Goal: Transaction & Acquisition: Purchase product/service

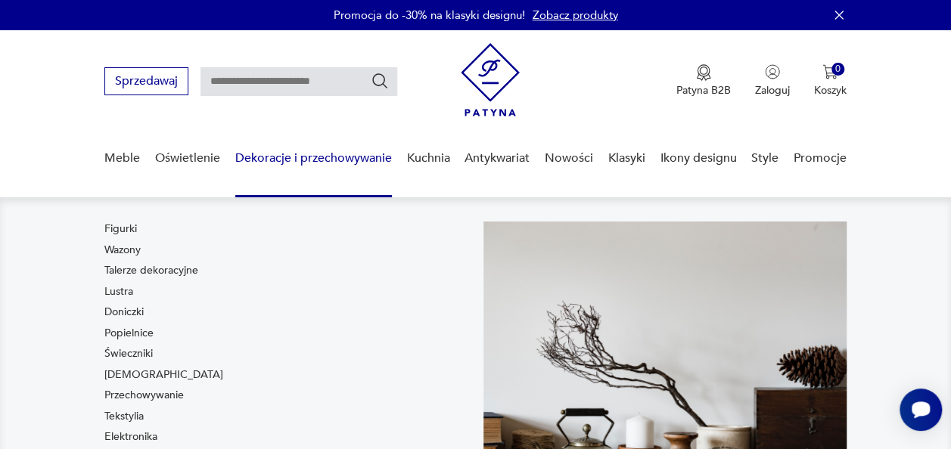
click at [356, 163] on link "Dekoracje i przechowywanie" at bounding box center [313, 158] width 157 height 58
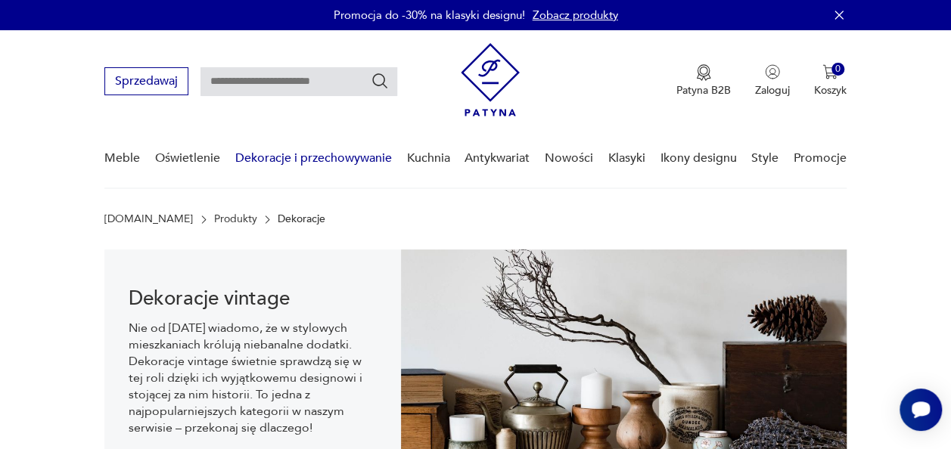
click at [349, 160] on link "Dekoracje i przechowywanie" at bounding box center [313, 158] width 157 height 58
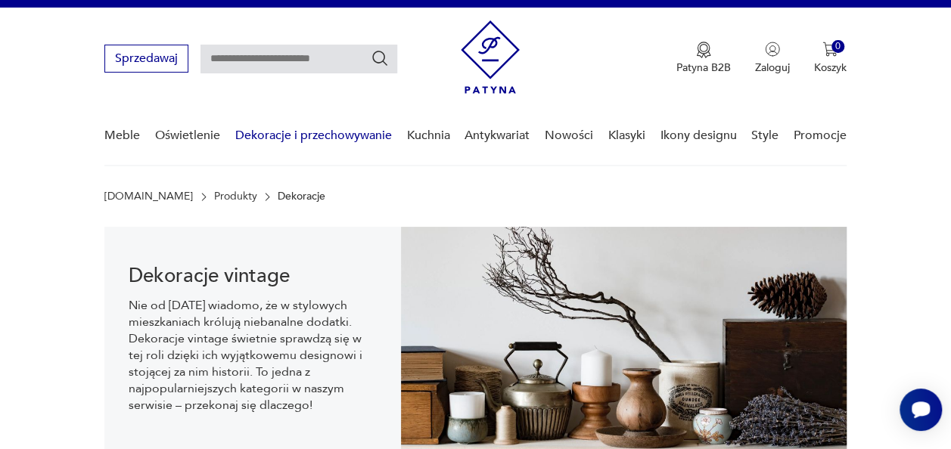
click at [333, 130] on link "Dekoracje i przechowywanie" at bounding box center [313, 136] width 157 height 58
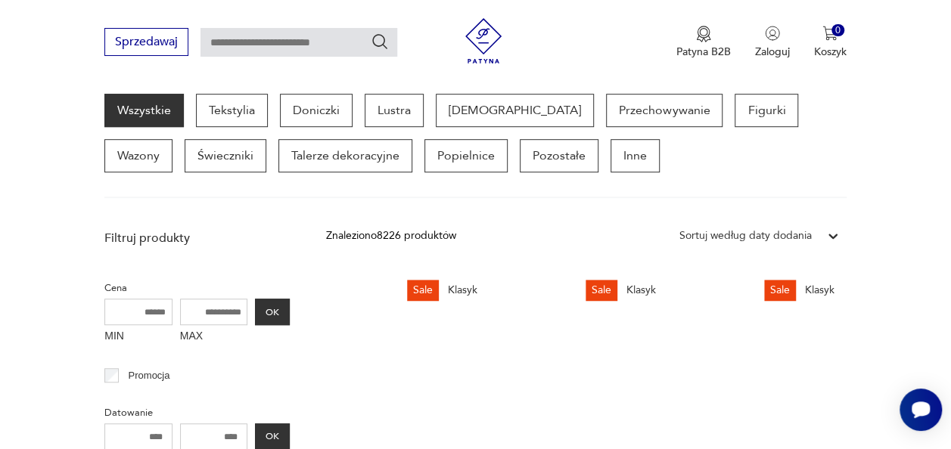
scroll to position [409, 0]
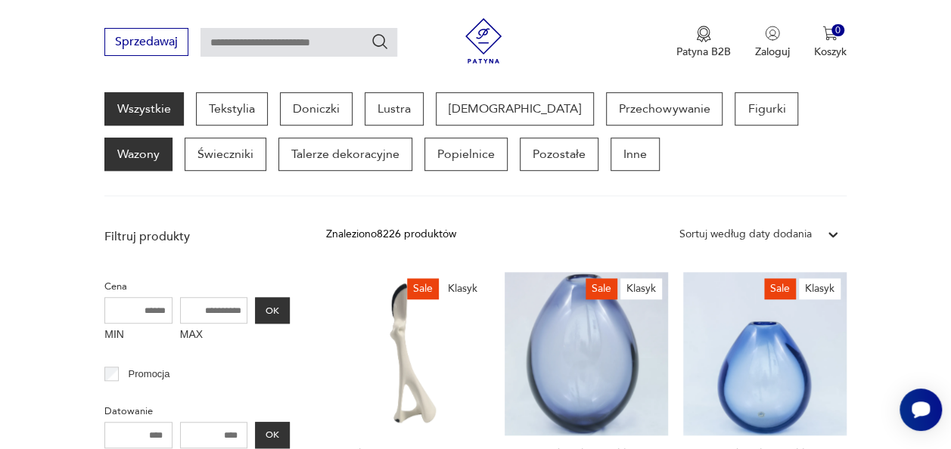
click at [173, 138] on p "Wazony" at bounding box center [138, 154] width 68 height 33
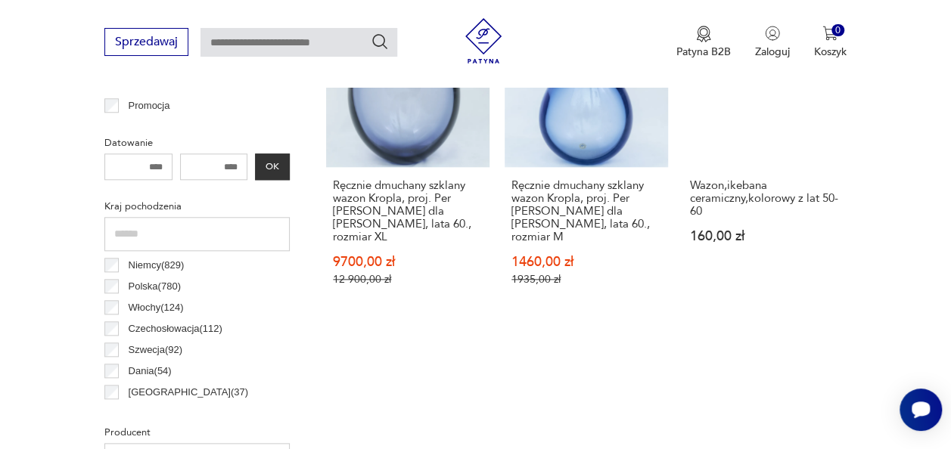
scroll to position [673, 0]
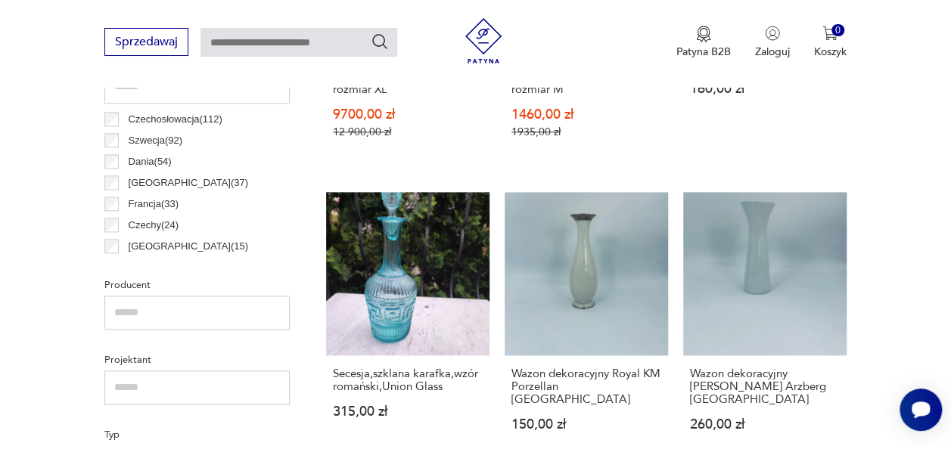
scroll to position [91, 0]
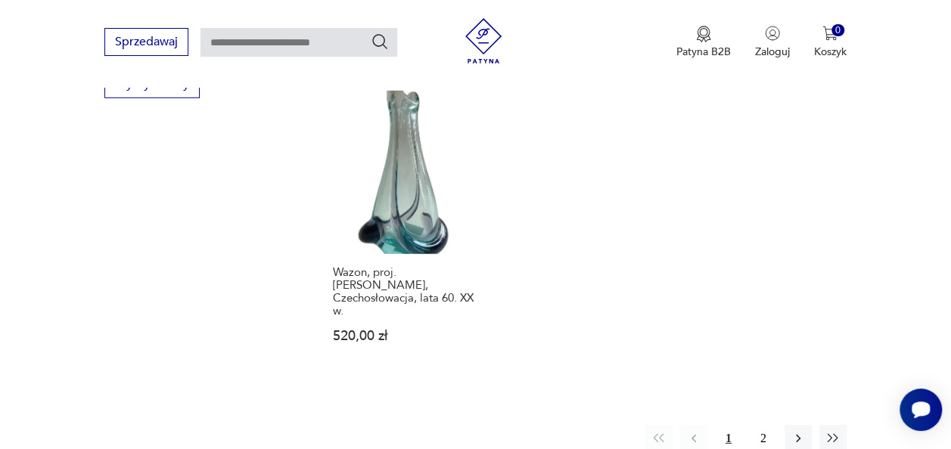
scroll to position [2162, 0]
click at [798, 431] on icon "button" at bounding box center [798, 438] width 15 height 15
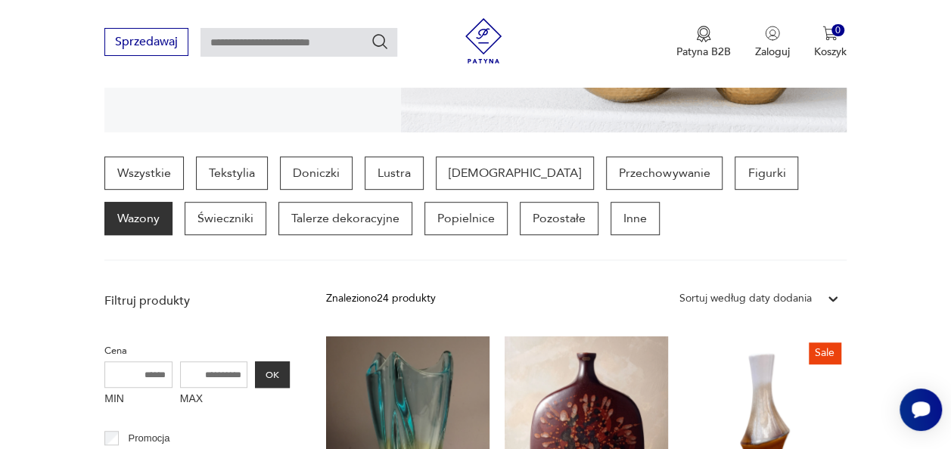
scroll to position [350, 0]
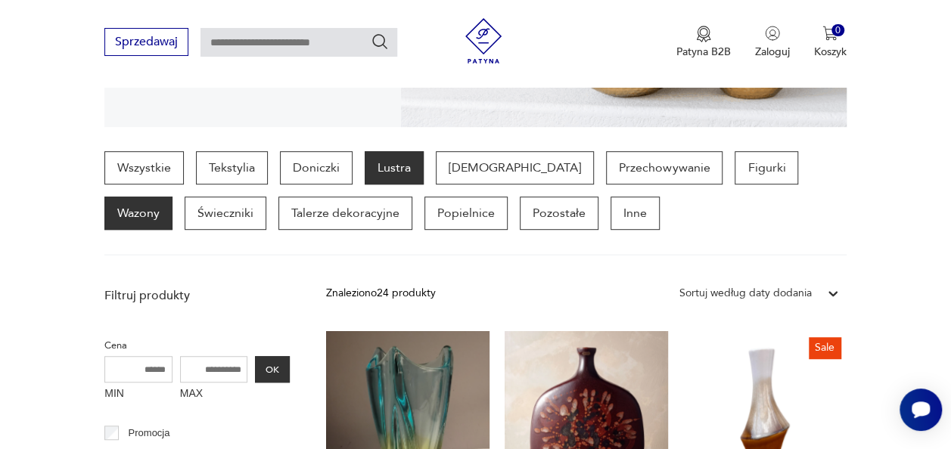
click at [398, 166] on p "Lustra" at bounding box center [394, 167] width 59 height 33
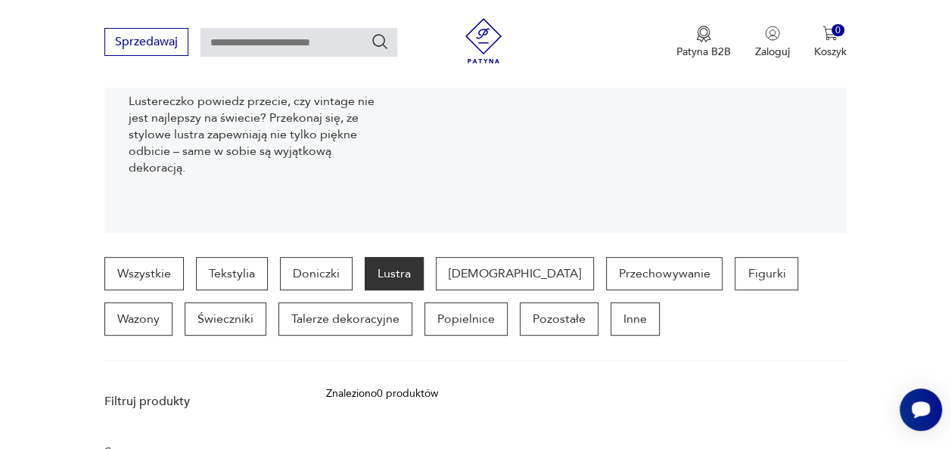
scroll to position [229, 0]
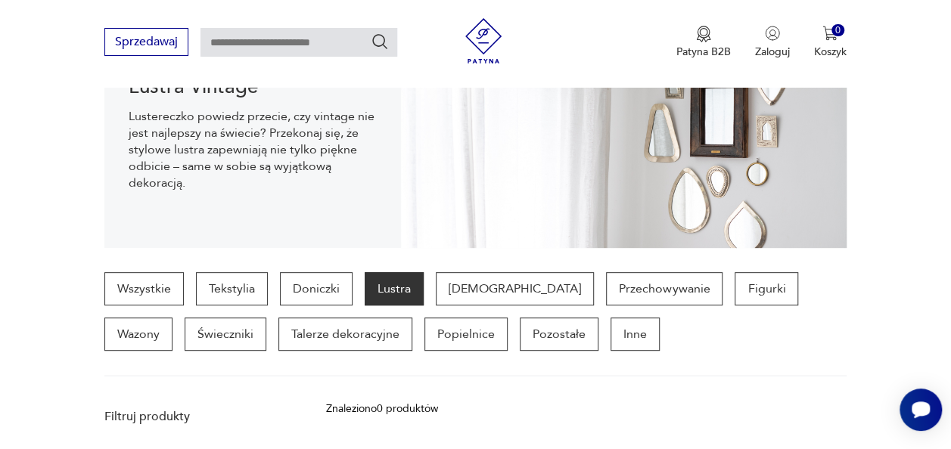
click at [403, 289] on p "Lustra" at bounding box center [394, 288] width 59 height 33
click at [318, 281] on p "Doniczki" at bounding box center [316, 288] width 73 height 33
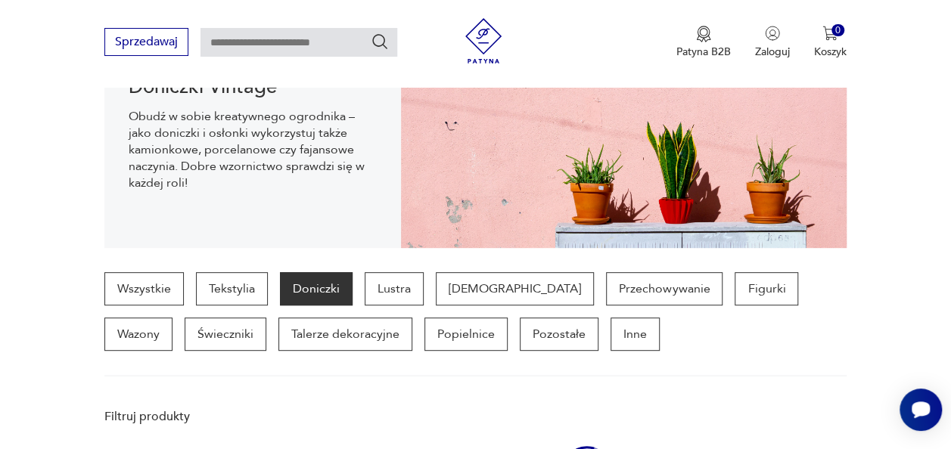
scroll to position [401, 0]
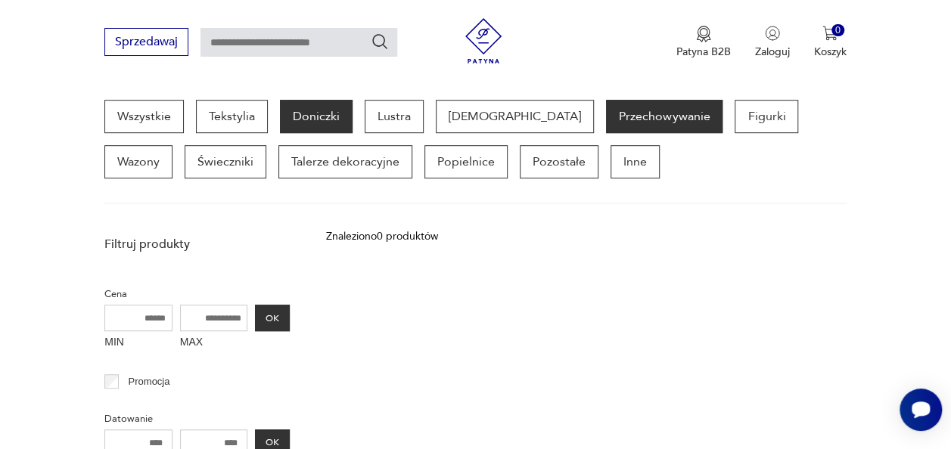
click at [606, 119] on p "Przechowywanie" at bounding box center [664, 116] width 117 height 33
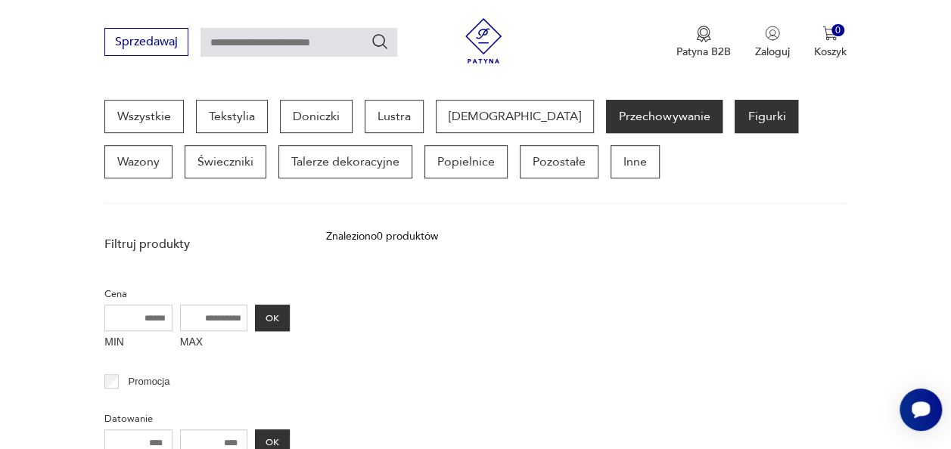
click at [735, 126] on p "Figurki" at bounding box center [767, 116] width 64 height 33
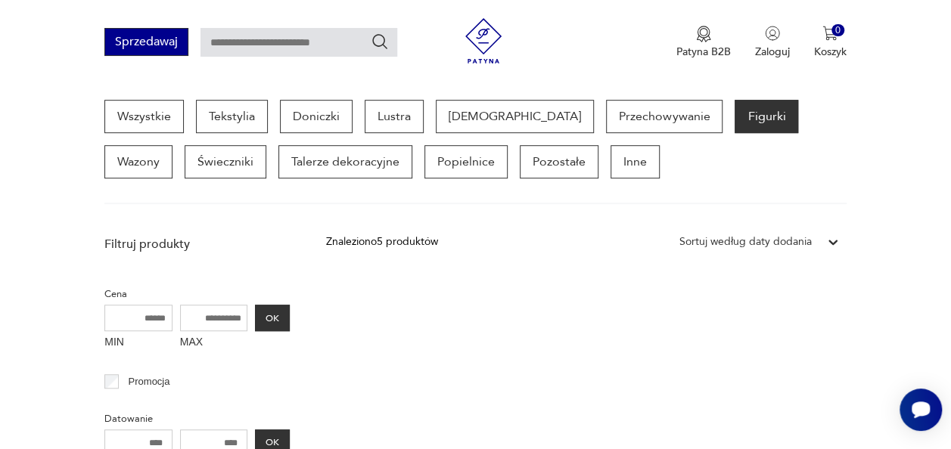
click at [163, 42] on button "Sprzedawaj" at bounding box center [146, 42] width 84 height 28
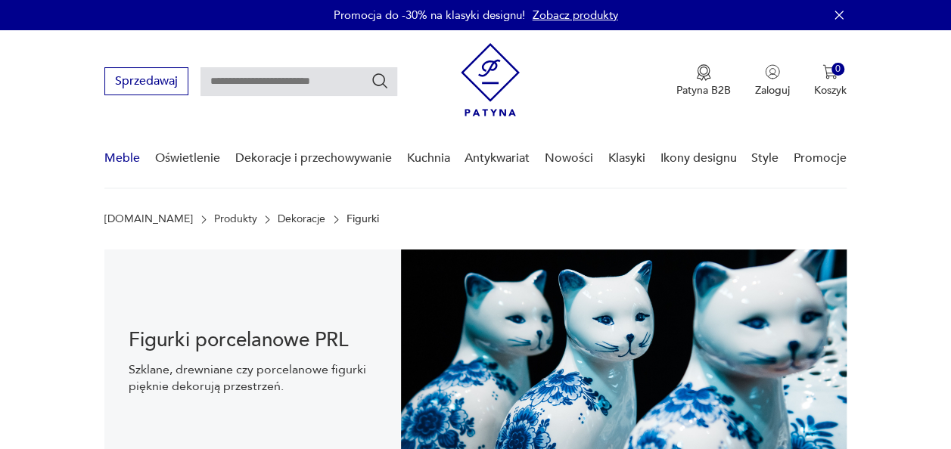
click at [117, 157] on link "Meble" at bounding box center [122, 158] width 36 height 58
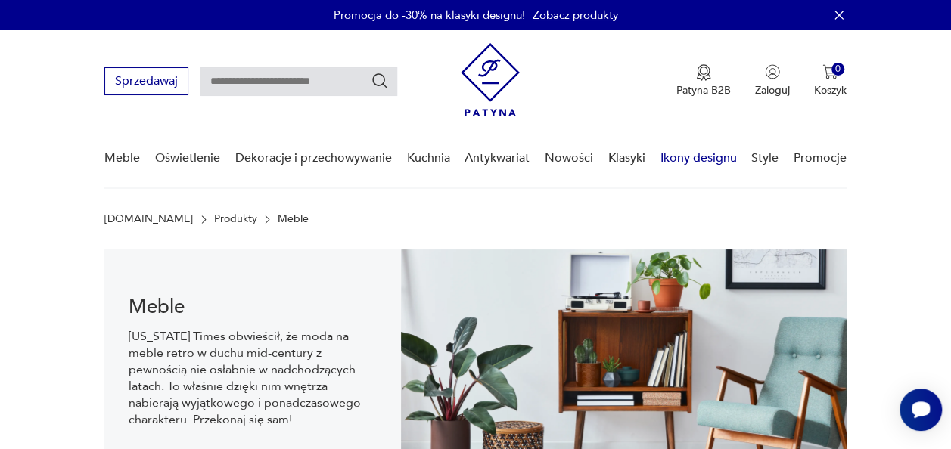
click at [693, 160] on link "Ikony designu" at bounding box center [698, 158] width 76 height 58
click at [691, 162] on link "Ikony designu" at bounding box center [698, 158] width 76 height 58
click at [304, 83] on input "text" at bounding box center [299, 81] width 197 height 29
type input "**********"
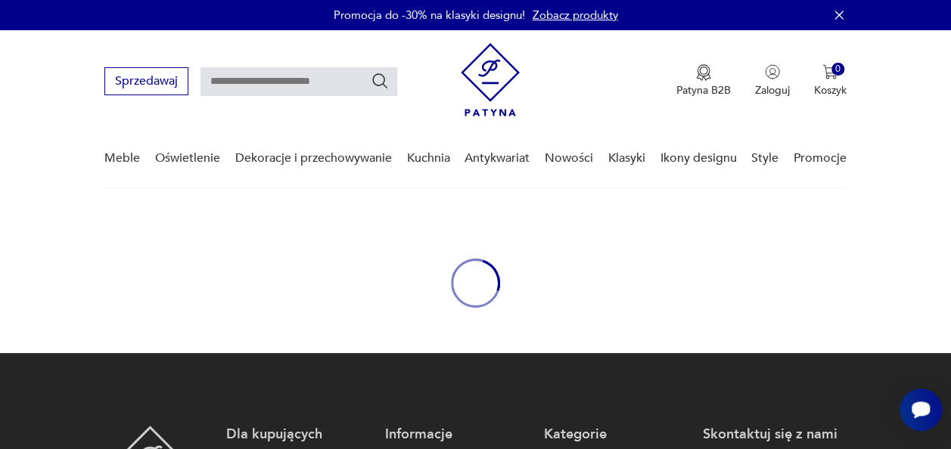
type input "**********"
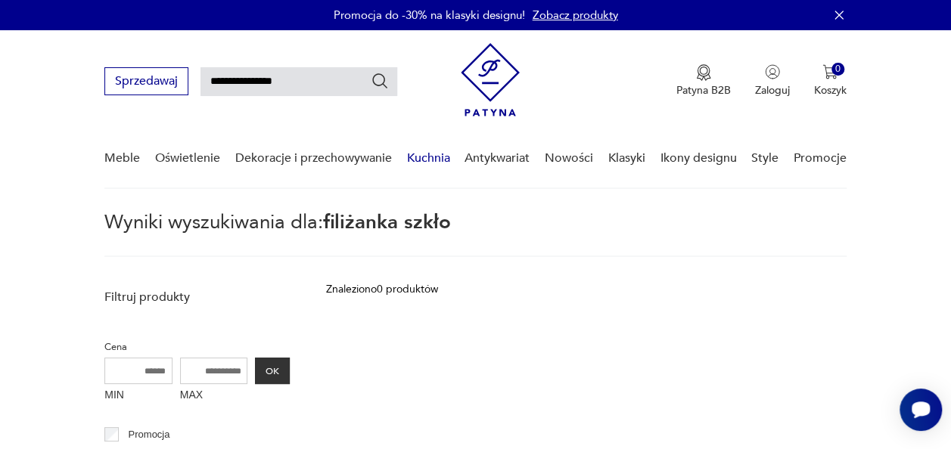
click at [434, 157] on link "Kuchnia" at bounding box center [427, 158] width 43 height 58
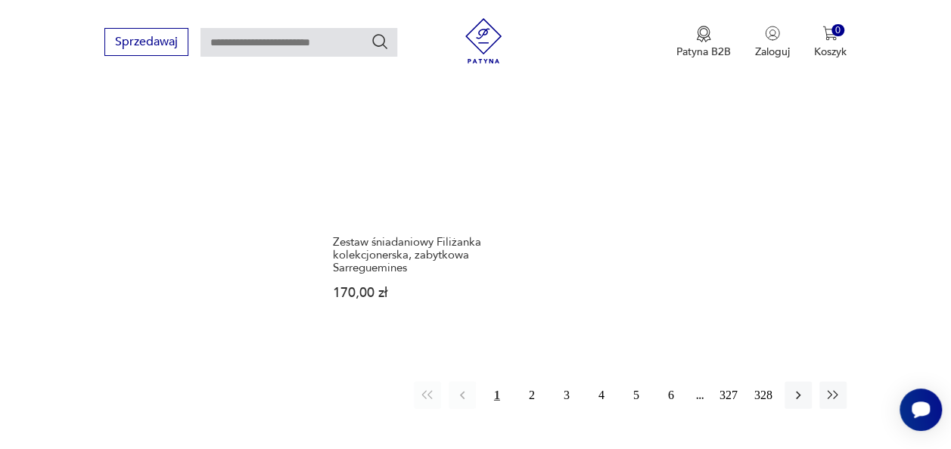
scroll to position [1961, 0]
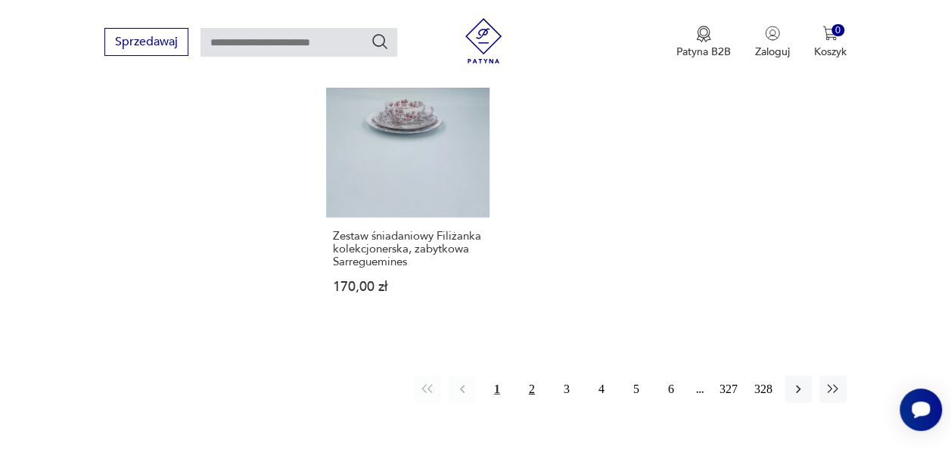
click at [531, 388] on button "2" at bounding box center [531, 389] width 27 height 27
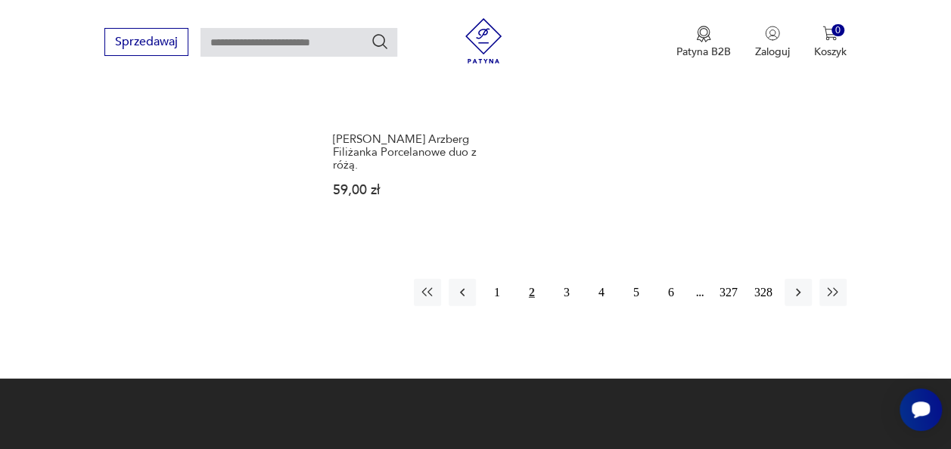
scroll to position [2038, 0]
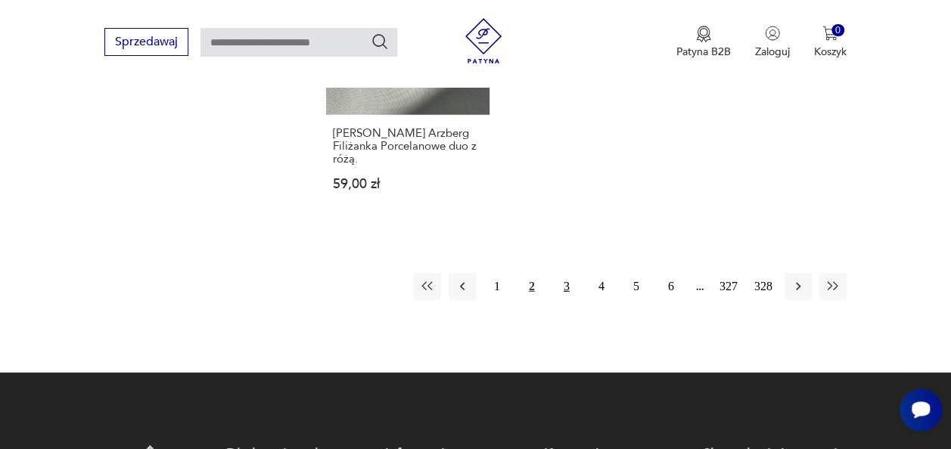
click at [553, 278] on button "3" at bounding box center [566, 286] width 27 height 27
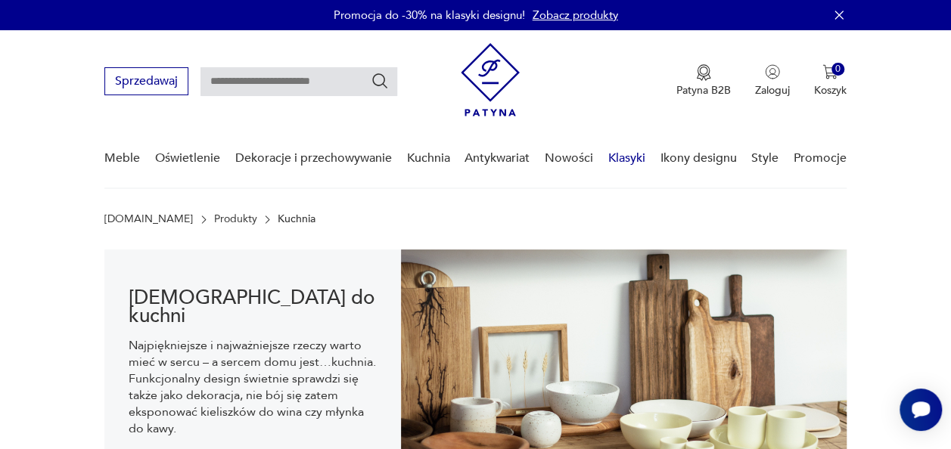
click at [631, 168] on link "Klasyki" at bounding box center [626, 158] width 37 height 58
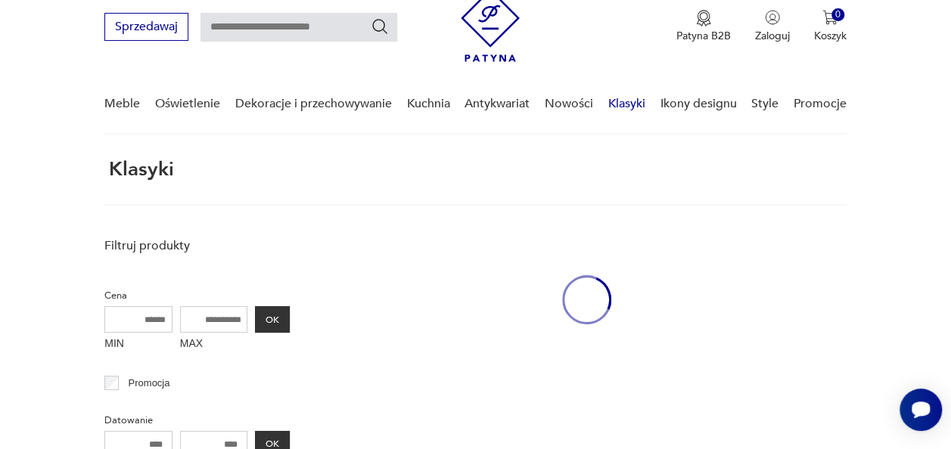
scroll to position [68, 0]
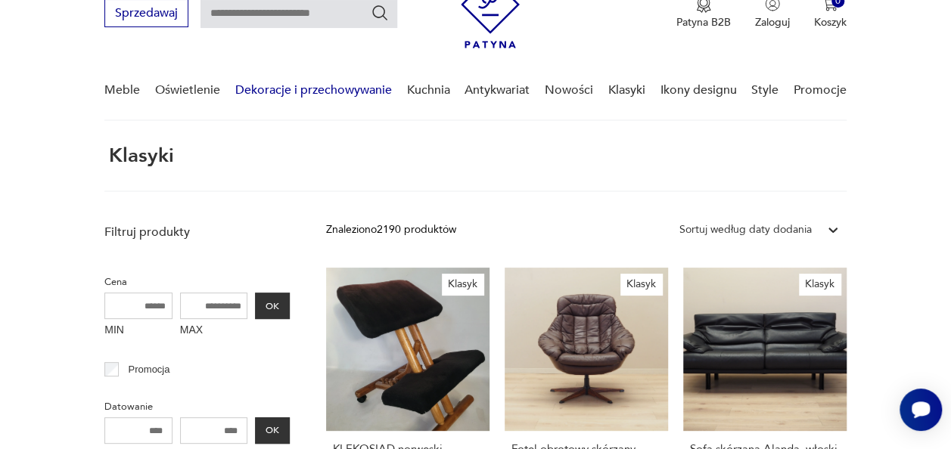
click at [327, 89] on link "Dekoracje i przechowywanie" at bounding box center [313, 90] width 157 height 58
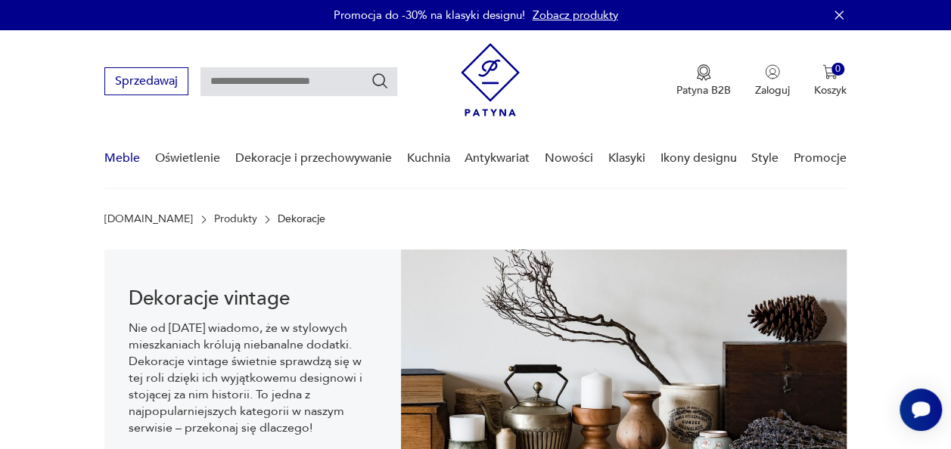
click at [113, 162] on link "Meble" at bounding box center [122, 158] width 36 height 58
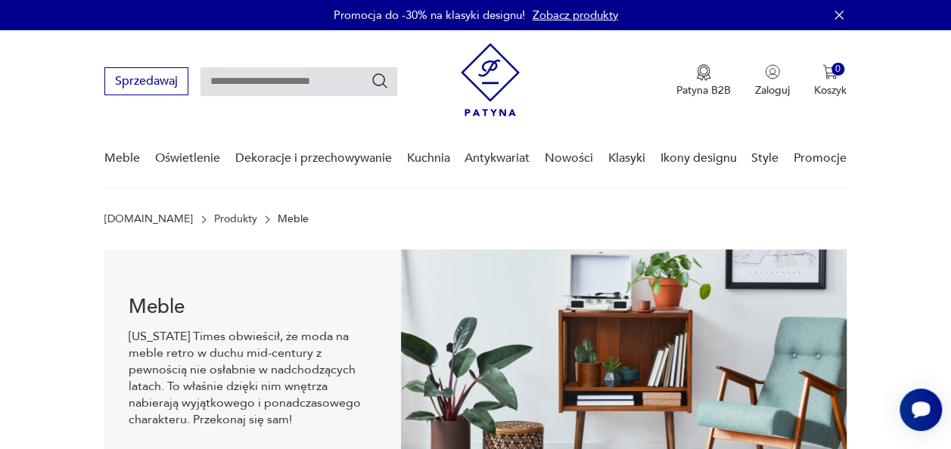
click at [484, 89] on img at bounding box center [490, 79] width 59 height 73
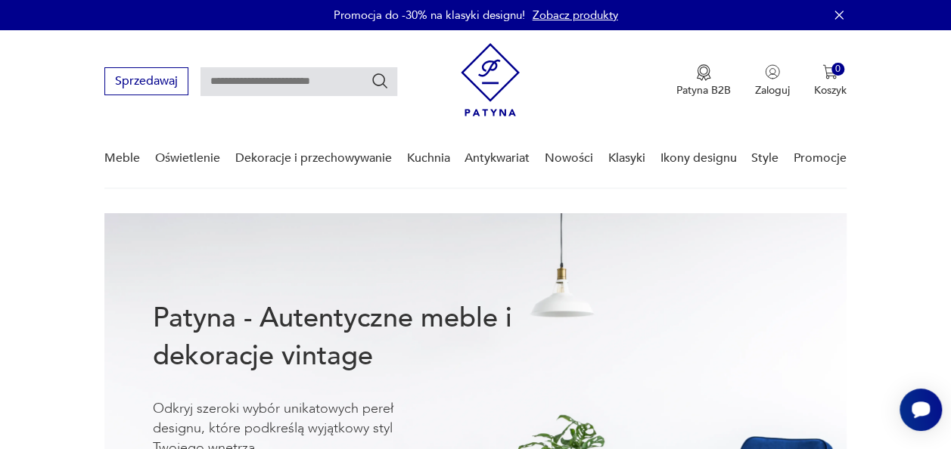
click at [314, 75] on input "text" at bounding box center [299, 81] width 197 height 29
type input "*"
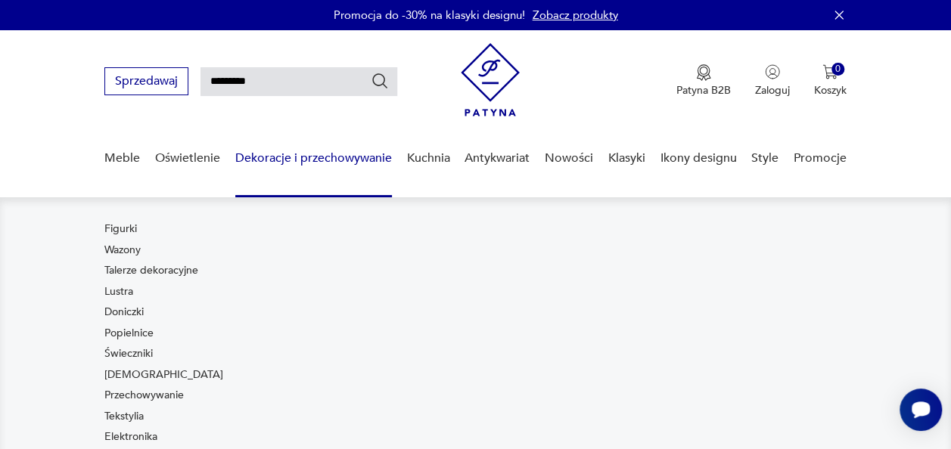
type input "*********"
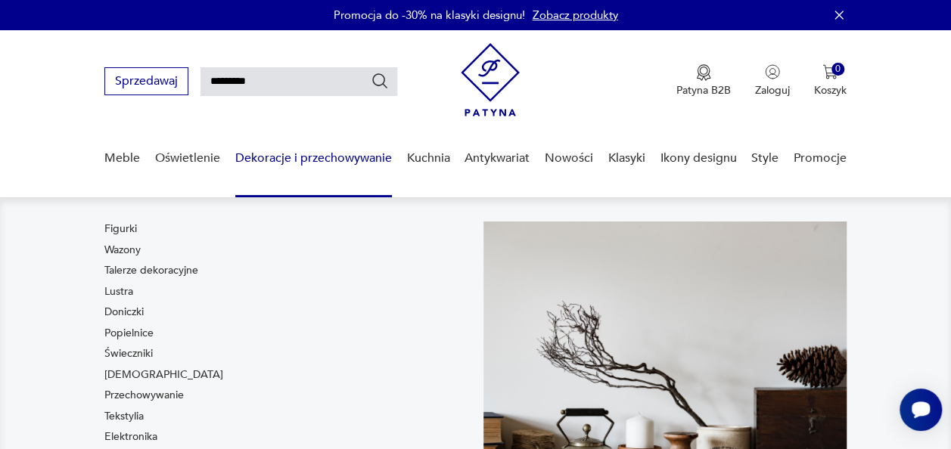
type input "*********"
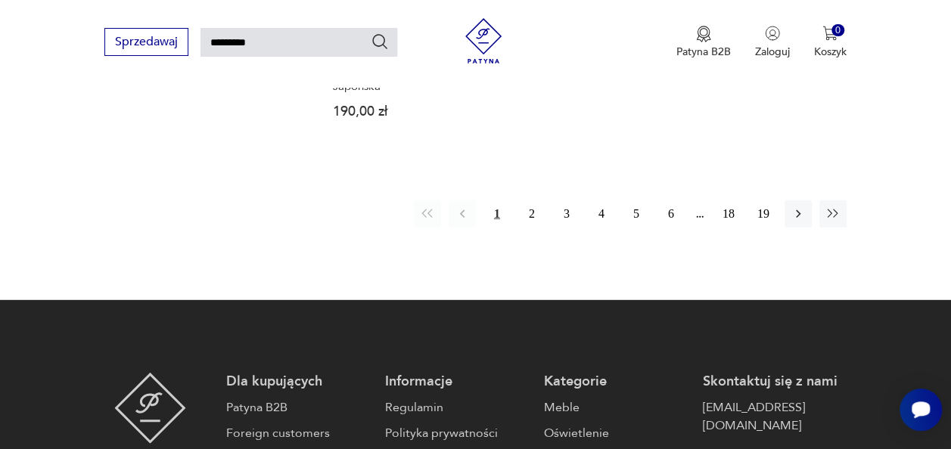
scroll to position [1933, 0]
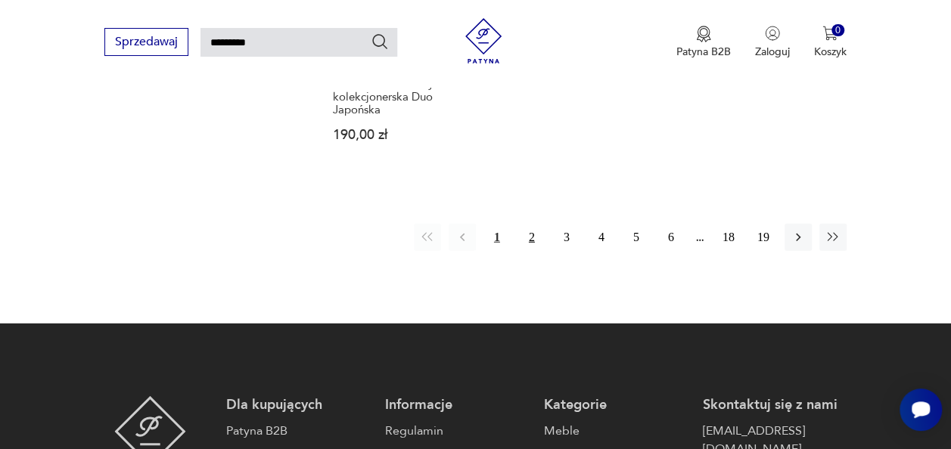
click at [531, 224] on button "2" at bounding box center [531, 237] width 27 height 27
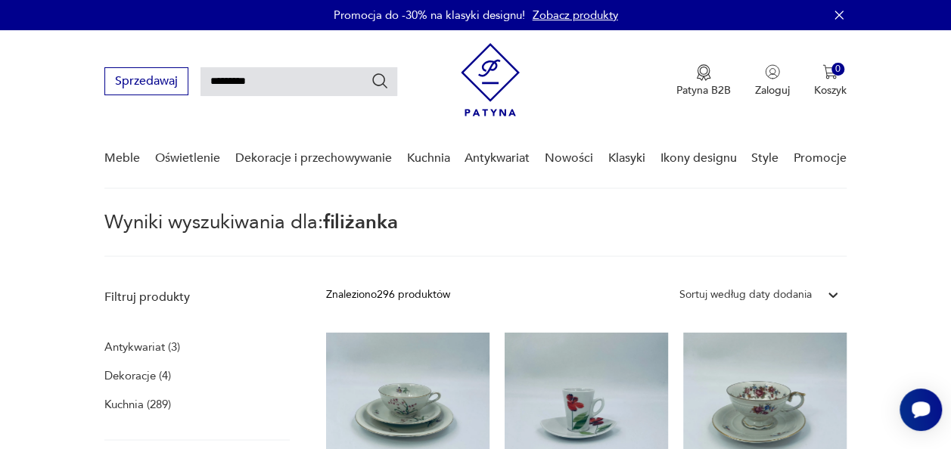
click at [272, 77] on input "*********" at bounding box center [299, 81] width 197 height 29
type input "*"
type input "********"
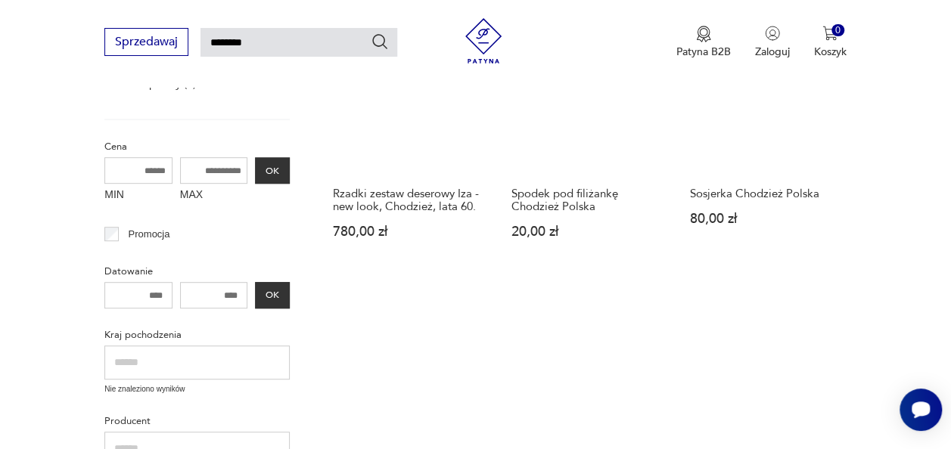
scroll to position [316, 0]
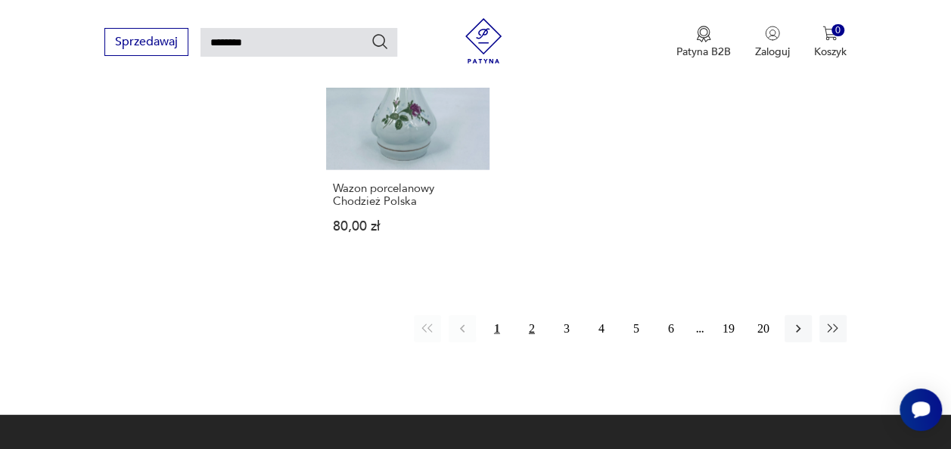
click at [531, 316] on button "2" at bounding box center [531, 329] width 27 height 27
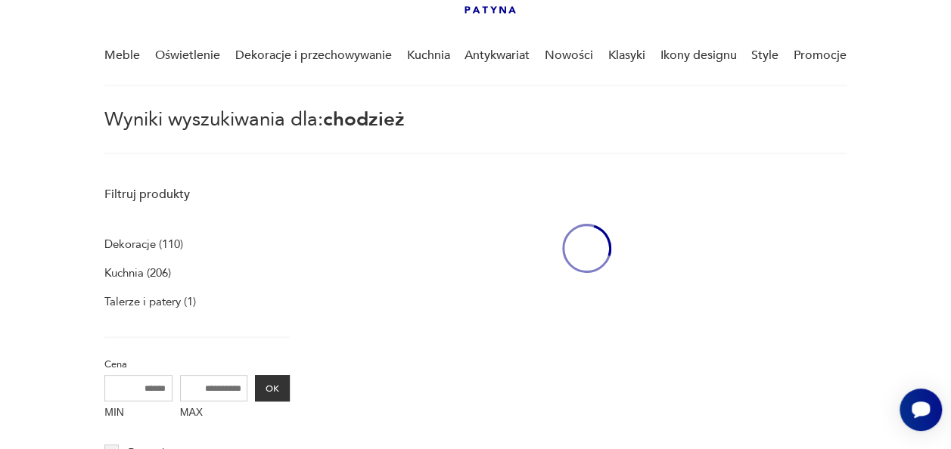
scroll to position [54, 0]
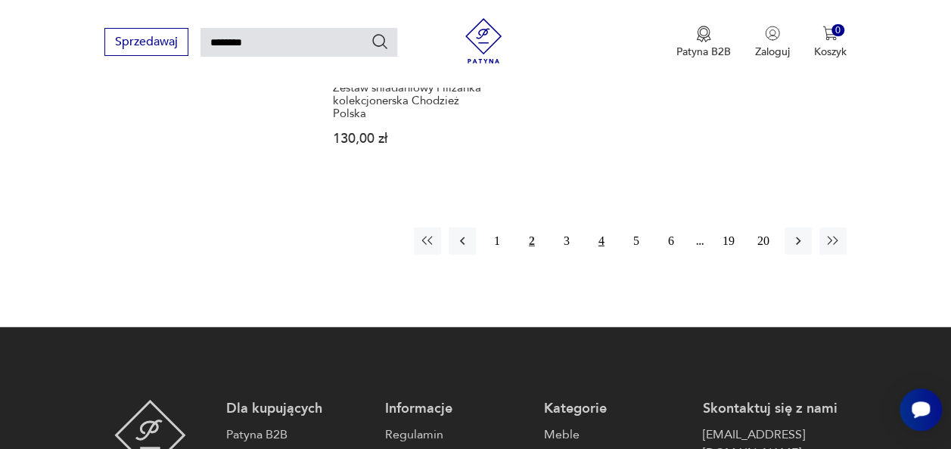
click at [601, 241] on button "4" at bounding box center [601, 241] width 27 height 27
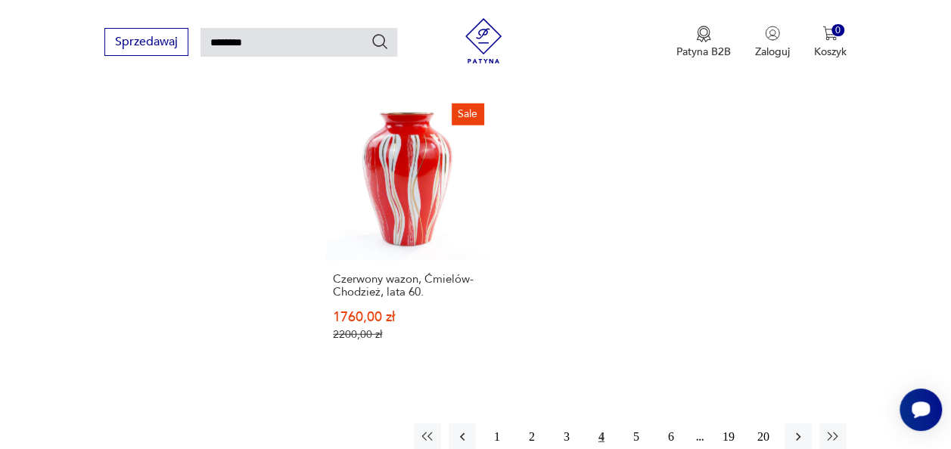
scroll to position [1777, 0]
click at [636, 424] on button "5" at bounding box center [636, 437] width 27 height 27
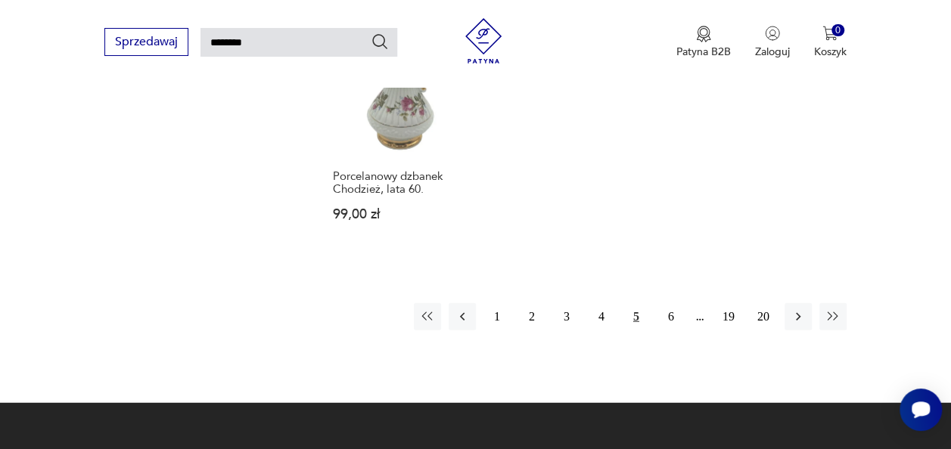
scroll to position [1816, 0]
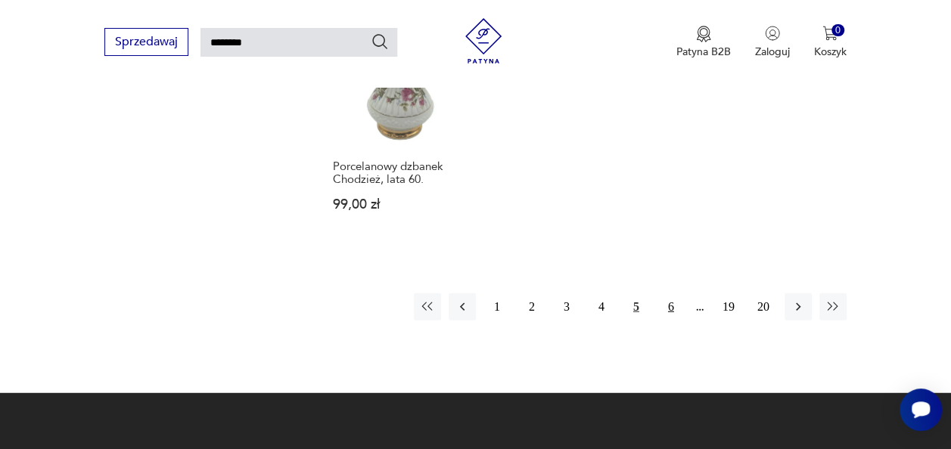
click at [670, 294] on button "6" at bounding box center [671, 307] width 27 height 27
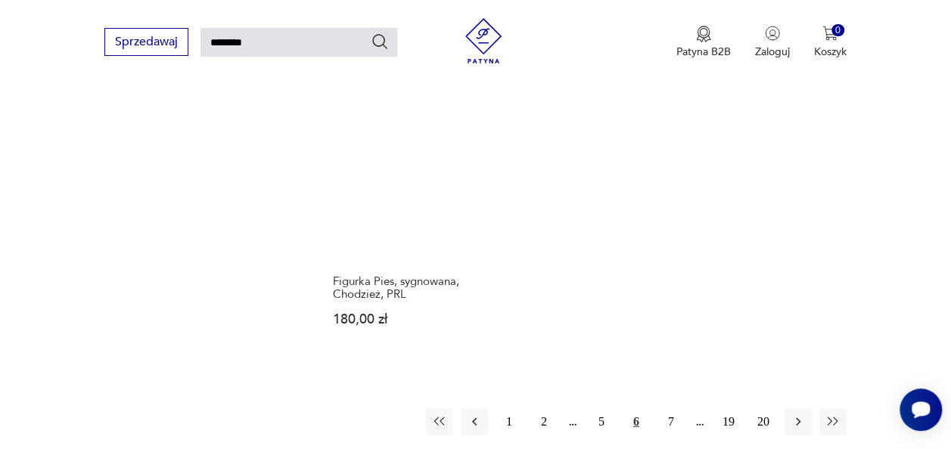
scroll to position [1786, 0]
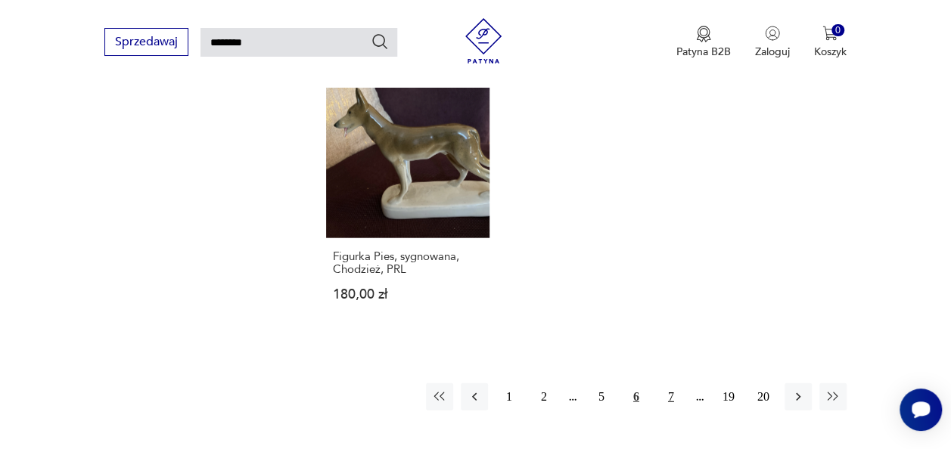
click at [670, 384] on button "7" at bounding box center [671, 397] width 27 height 27
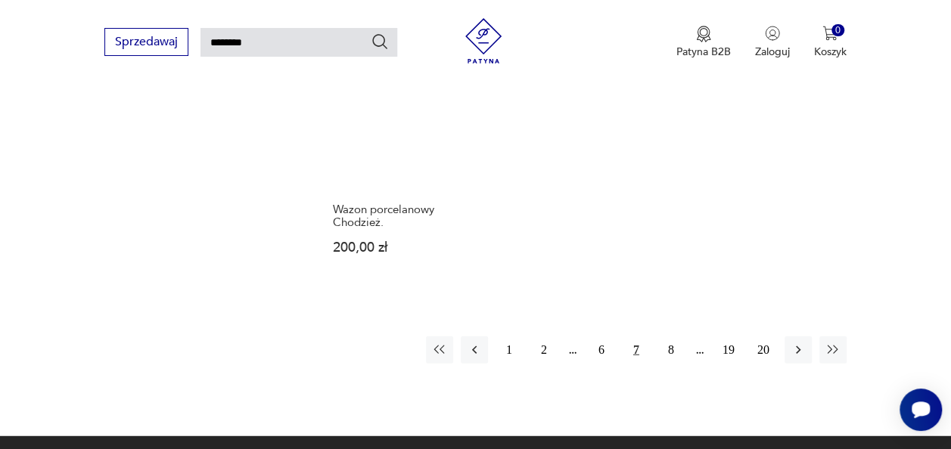
scroll to position [1795, 0]
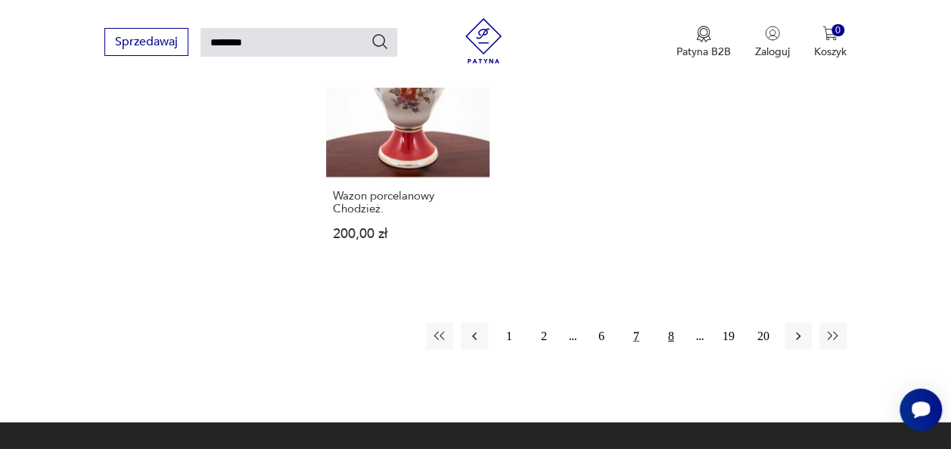
click at [670, 323] on button "8" at bounding box center [671, 336] width 27 height 27
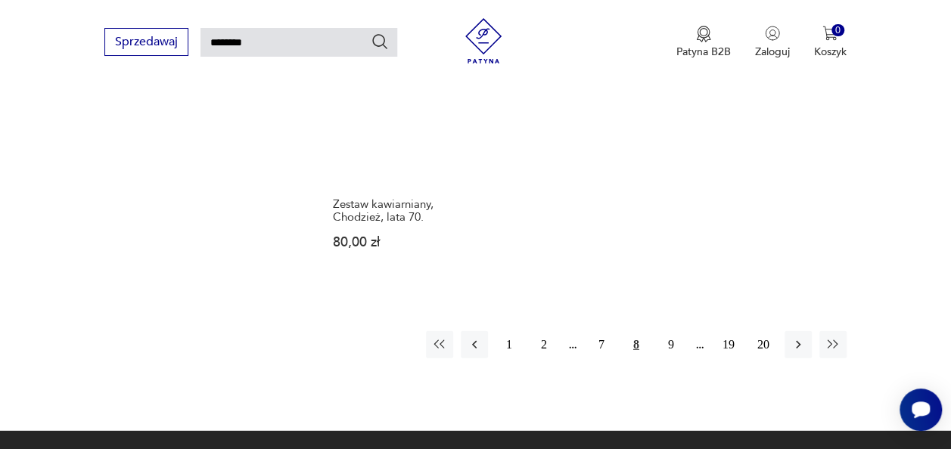
scroll to position [1908, 0]
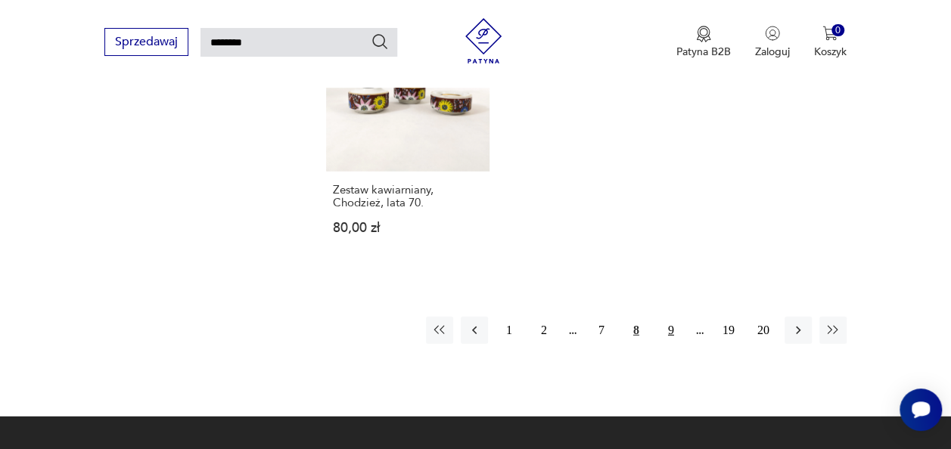
click at [670, 317] on button "9" at bounding box center [671, 330] width 27 height 27
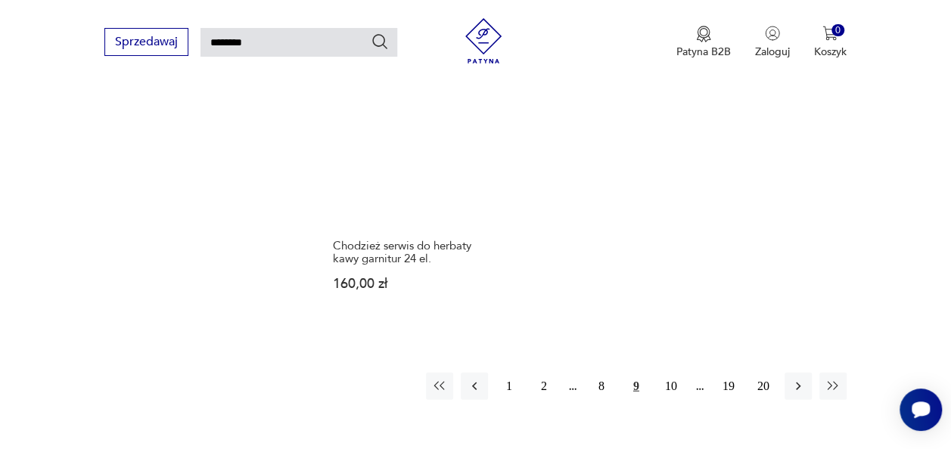
scroll to position [1752, 0]
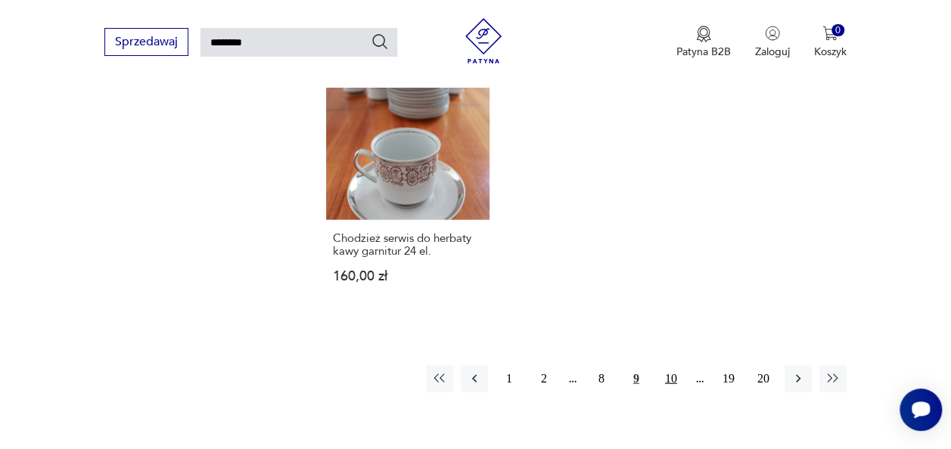
click at [670, 365] on button "10" at bounding box center [671, 378] width 27 height 27
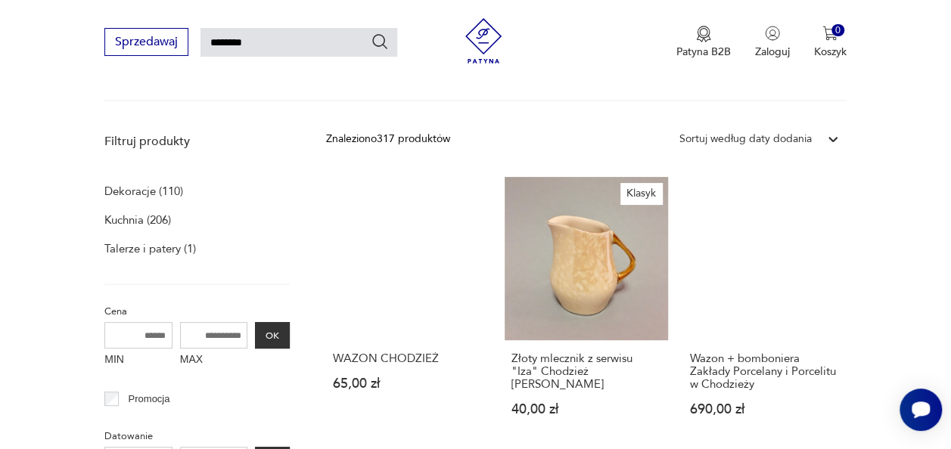
scroll to position [241, 0]
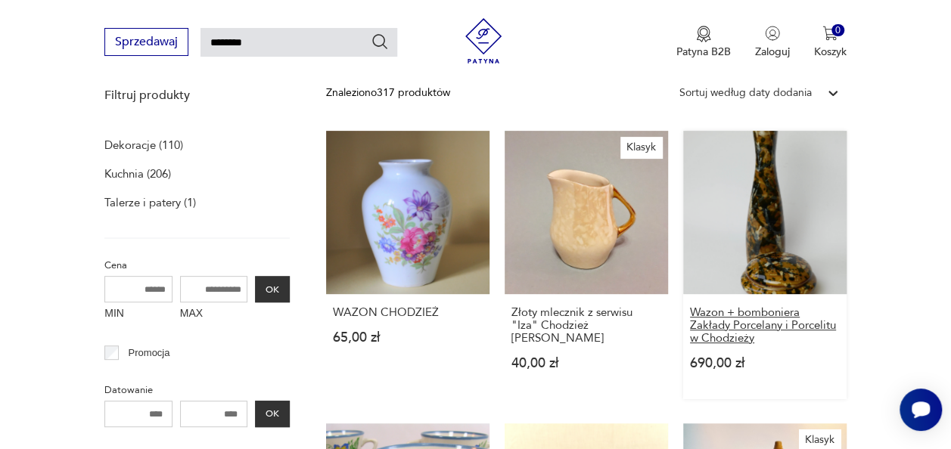
click at [755, 321] on h3 "Wazon + bomboniera Zakłady Porcelany i Porcelitu w Chodzieży" at bounding box center [765, 325] width 150 height 39
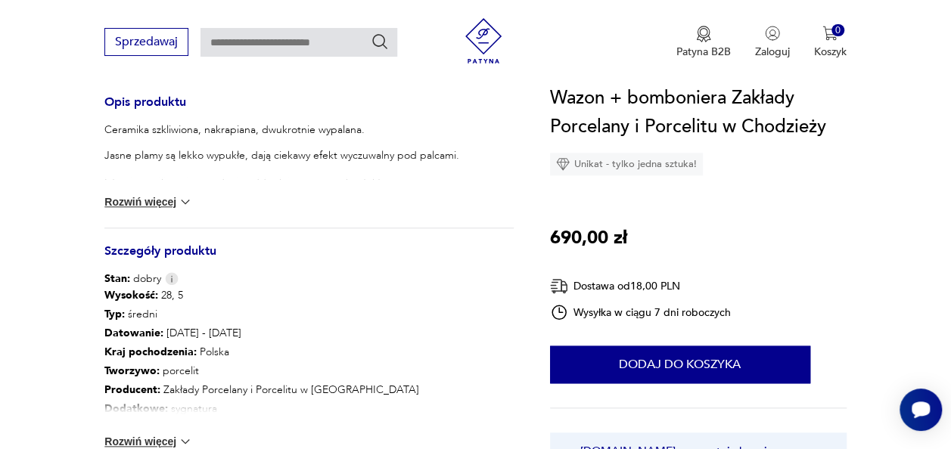
scroll to position [622, 0]
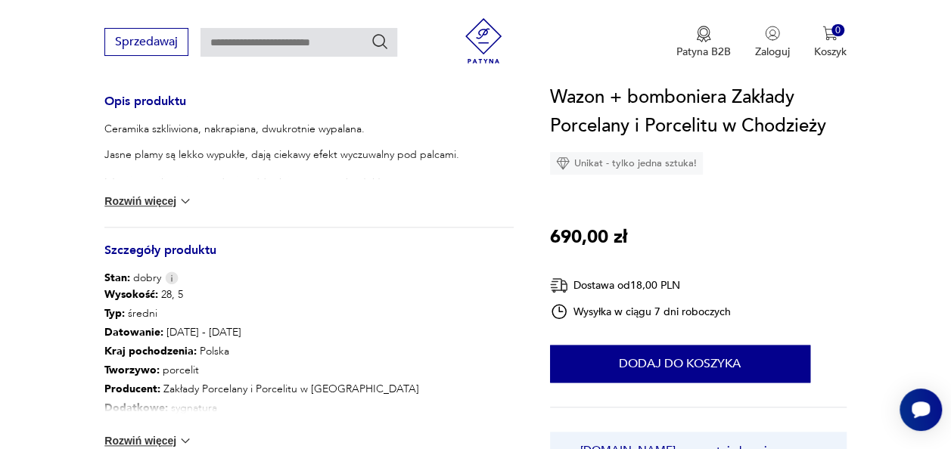
click at [174, 204] on button "Rozwiń więcej" at bounding box center [148, 201] width 88 height 15
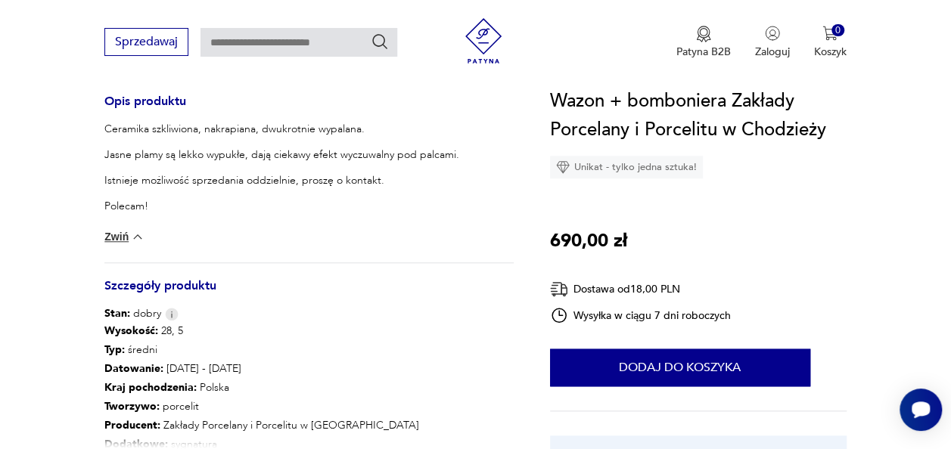
scroll to position [749, 0]
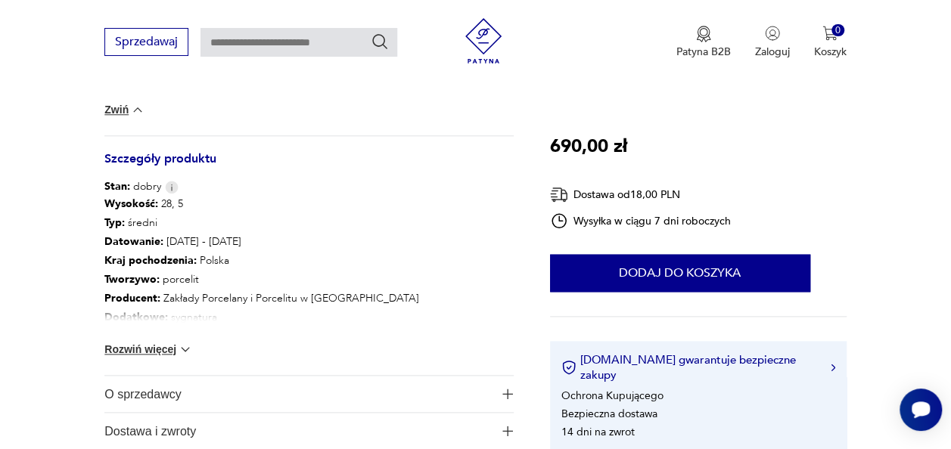
click at [169, 353] on button "Rozwiń więcej" at bounding box center [148, 349] width 88 height 15
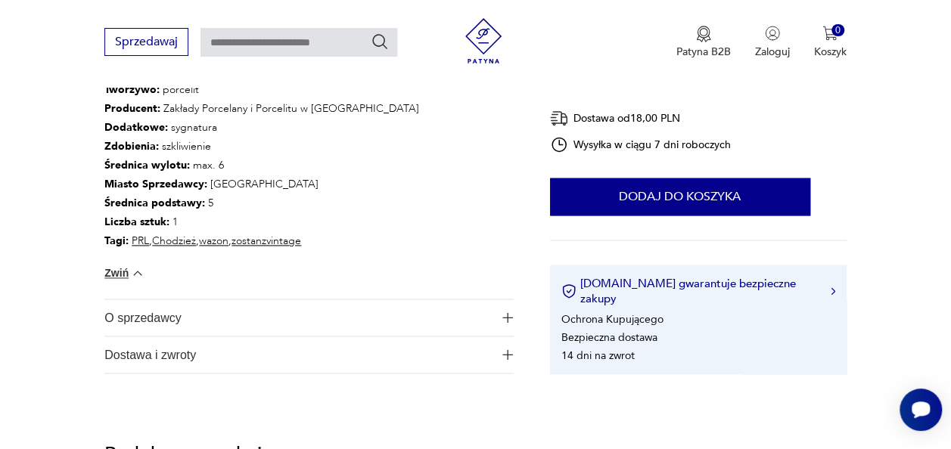
scroll to position [950, 0]
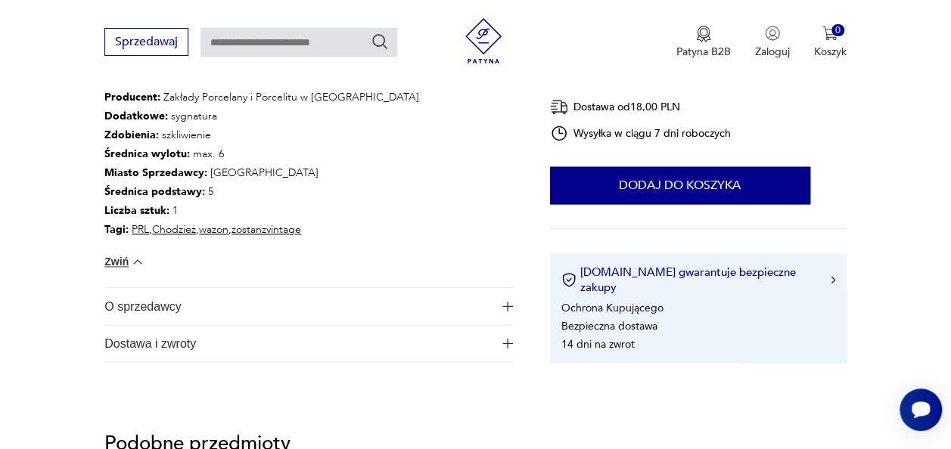
click at [506, 304] on img "button" at bounding box center [507, 306] width 11 height 11
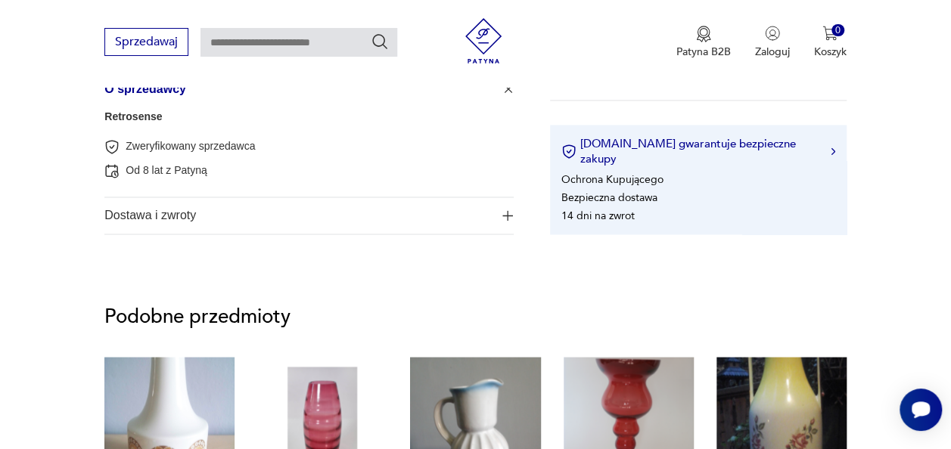
scroll to position [1171, 0]
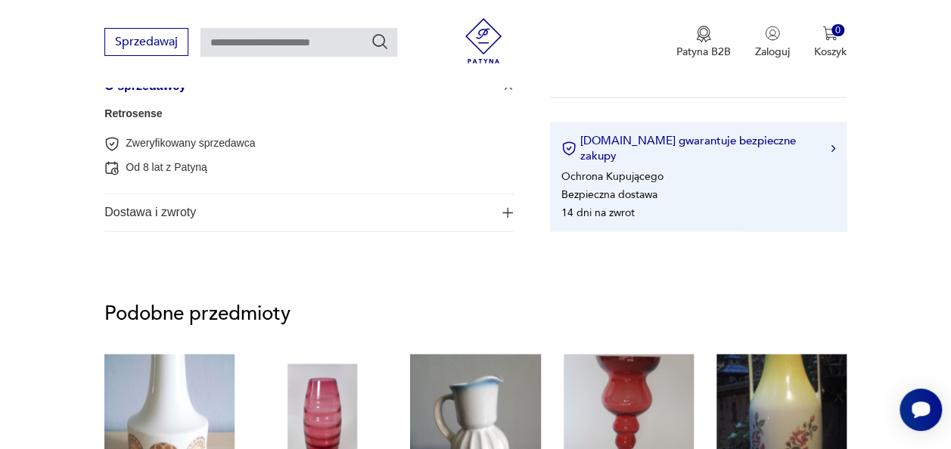
click at [512, 216] on img "button" at bounding box center [507, 212] width 11 height 11
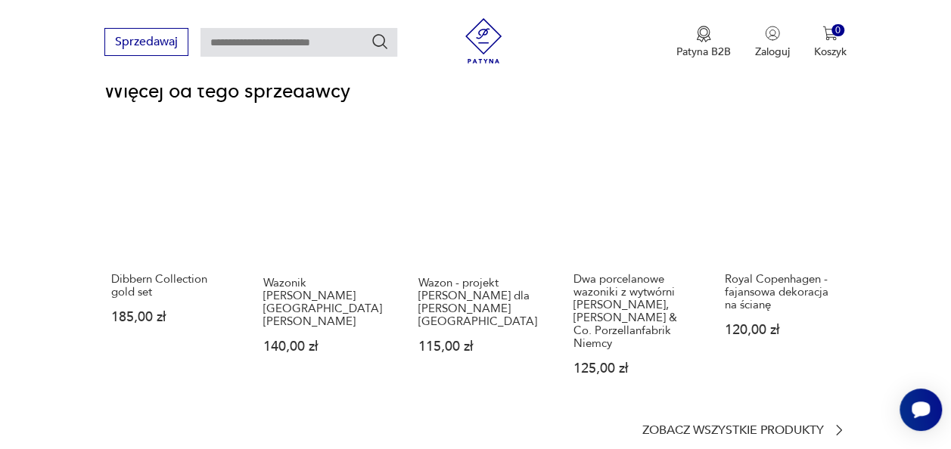
scroll to position [2399, 0]
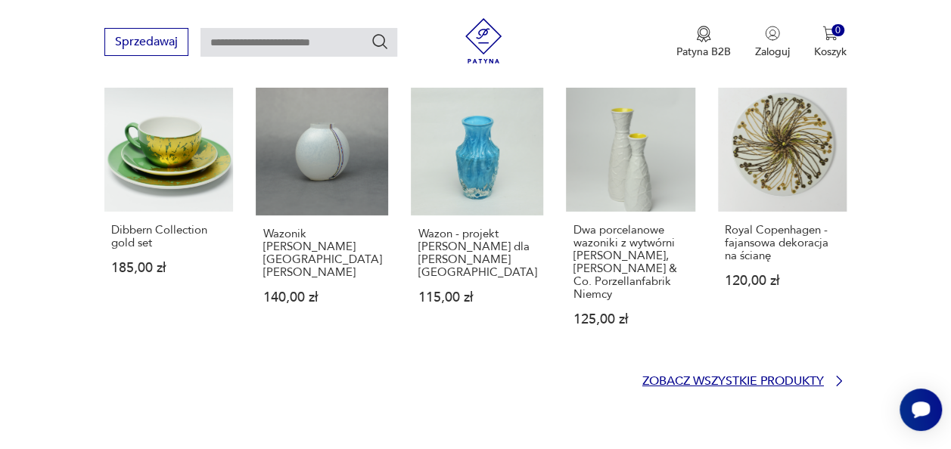
click at [793, 377] on p "Zobacz wszystkie produkty" at bounding box center [733, 382] width 182 height 10
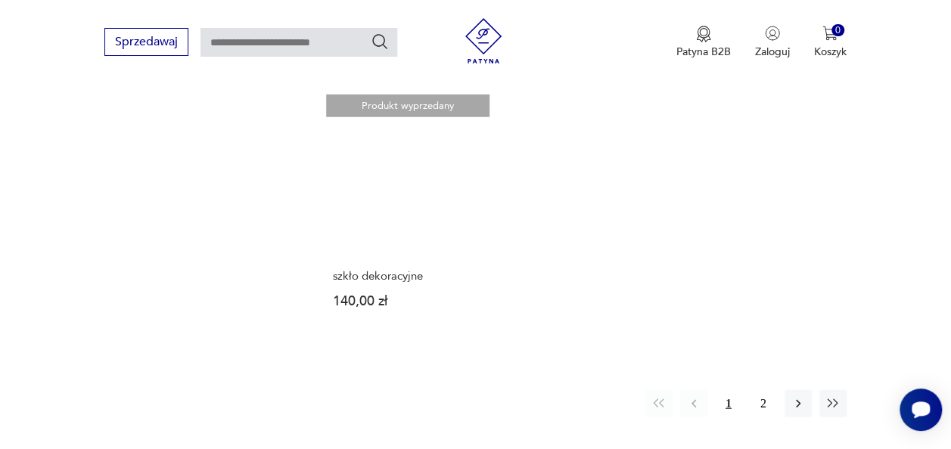
scroll to position [1980, 0]
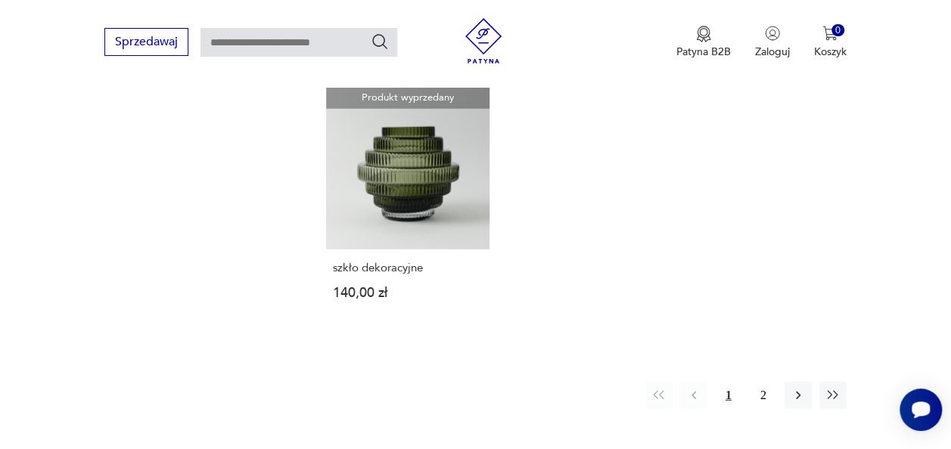
click at [763, 382] on button "2" at bounding box center [763, 395] width 27 height 27
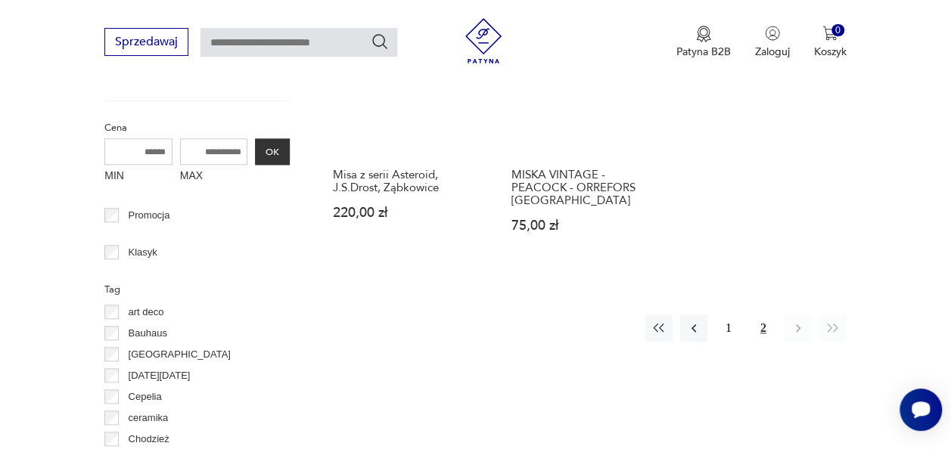
scroll to position [598, 0]
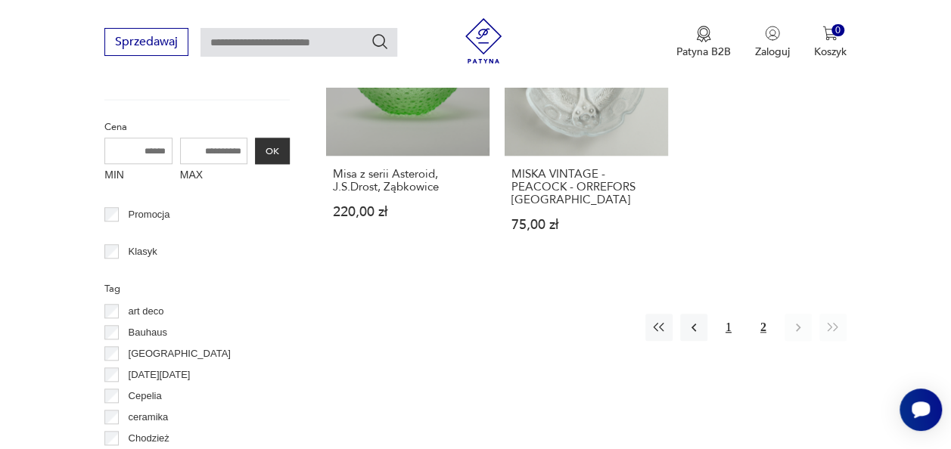
click at [728, 326] on button "1" at bounding box center [728, 327] width 27 height 27
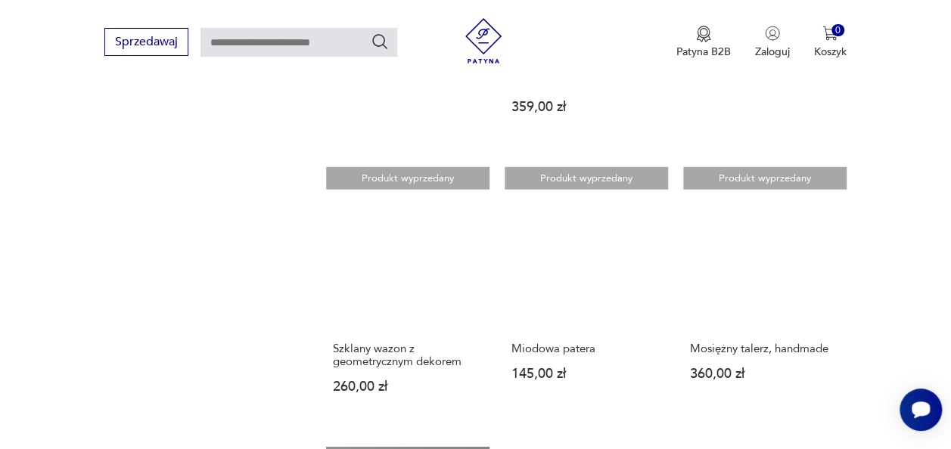
scroll to position [1659, 0]
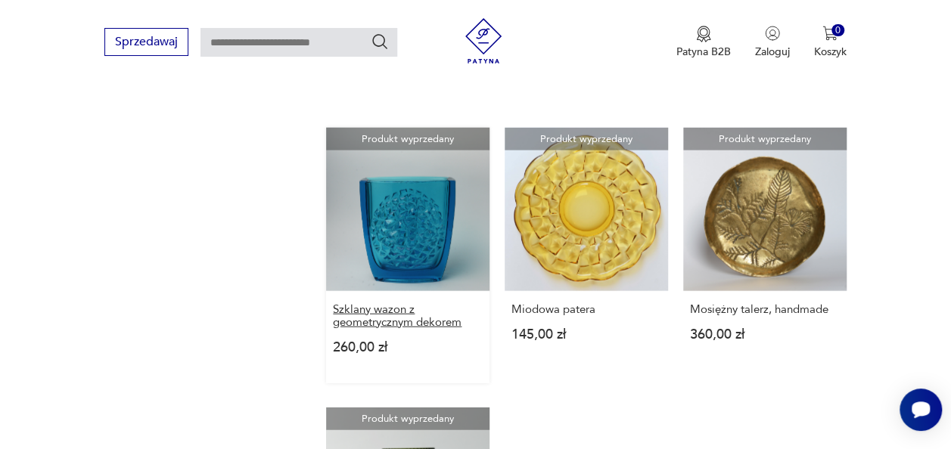
click at [412, 303] on h3 "Szklany wazon z geometrycznym dekorem" at bounding box center [408, 316] width 150 height 26
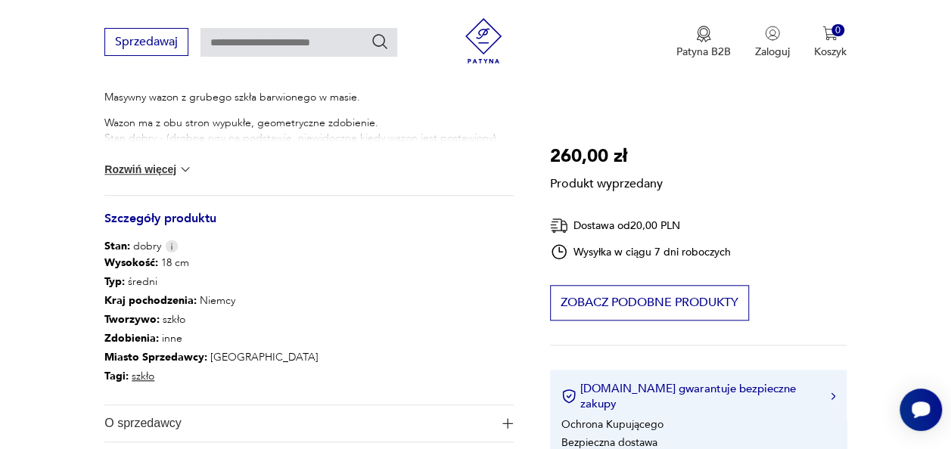
scroll to position [594, 0]
click at [175, 173] on button "Rozwiń więcej" at bounding box center [148, 168] width 88 height 15
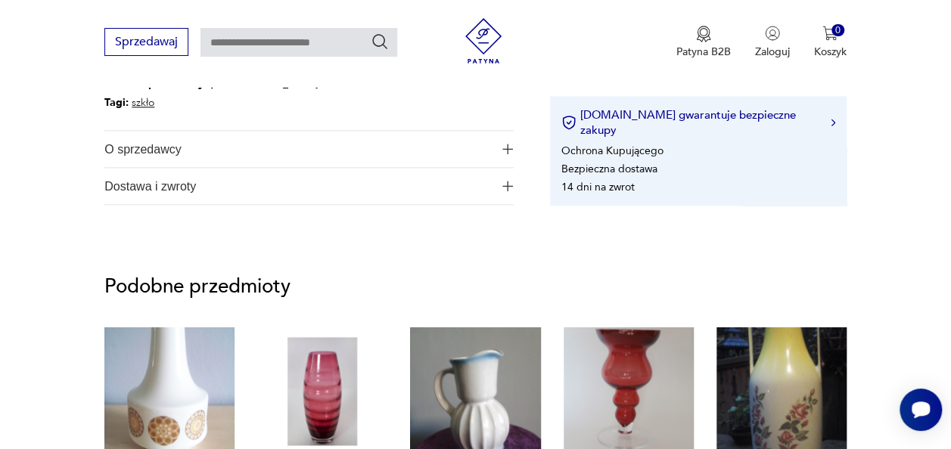
scroll to position [870, 0]
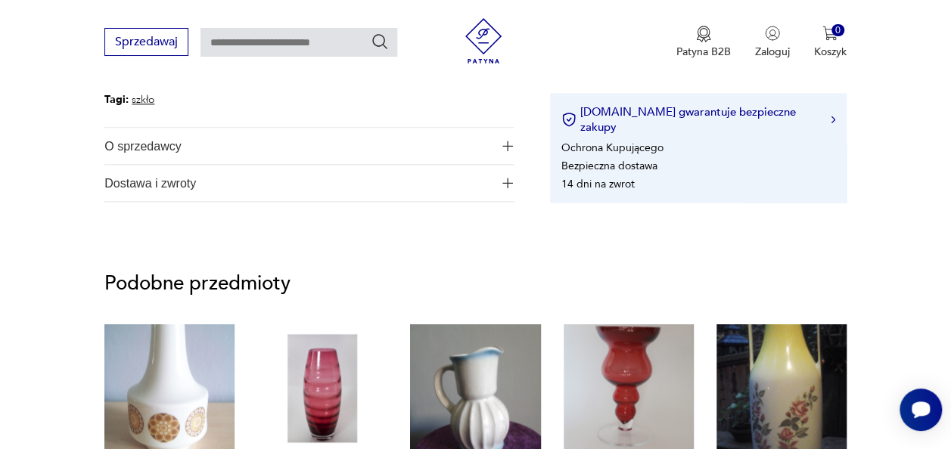
click at [503, 151] on img "button" at bounding box center [507, 146] width 11 height 11
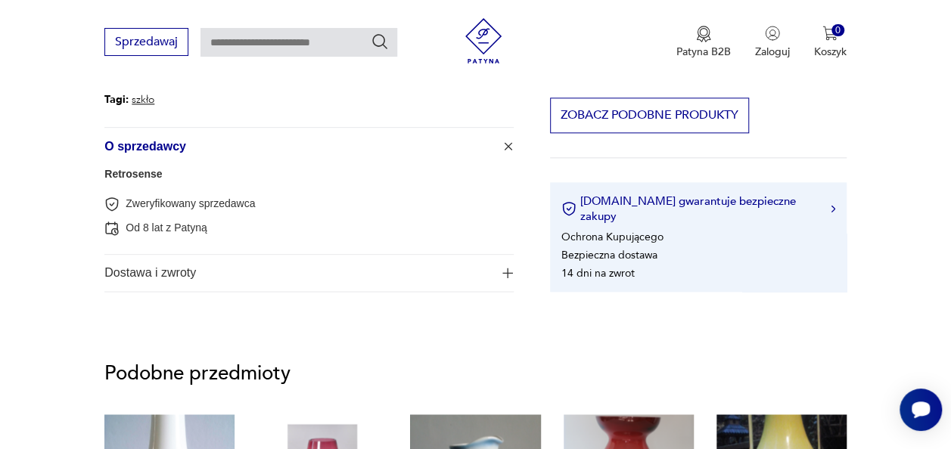
click at [467, 271] on span "Dostawa i zwroty" at bounding box center [298, 273] width 388 height 36
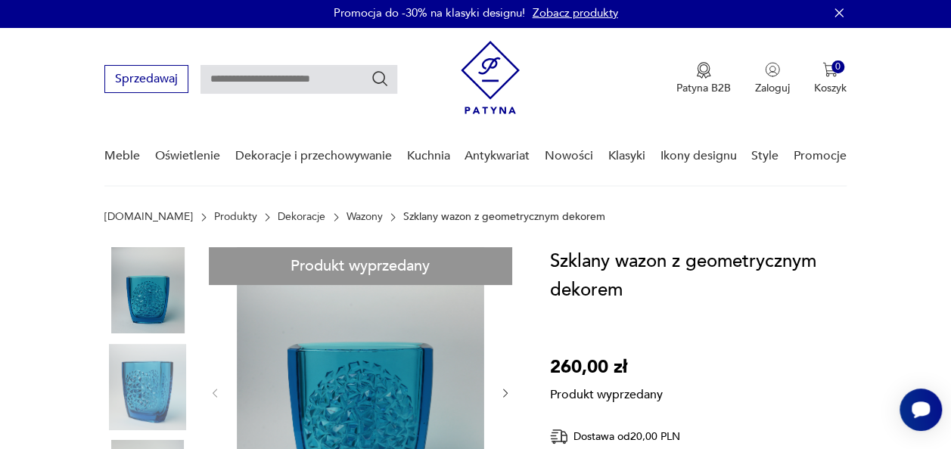
scroll to position [0, 0]
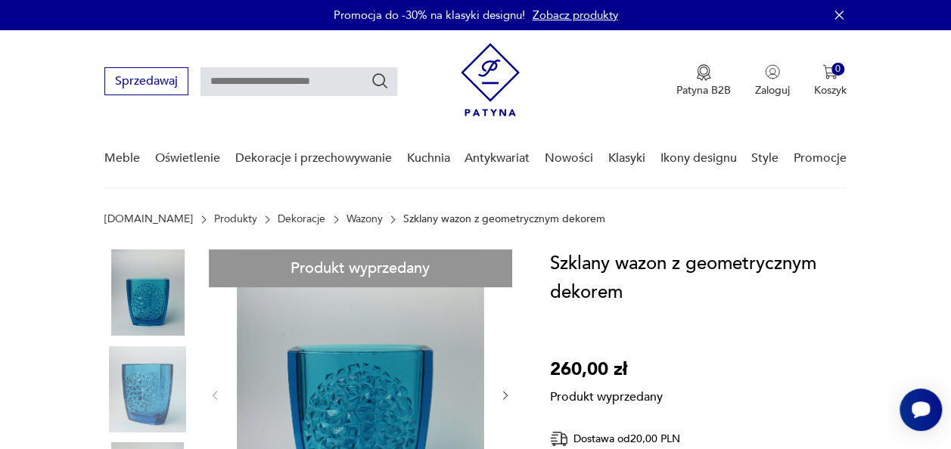
click at [477, 90] on img at bounding box center [490, 79] width 59 height 73
